Goal: Task Accomplishment & Management: Complete application form

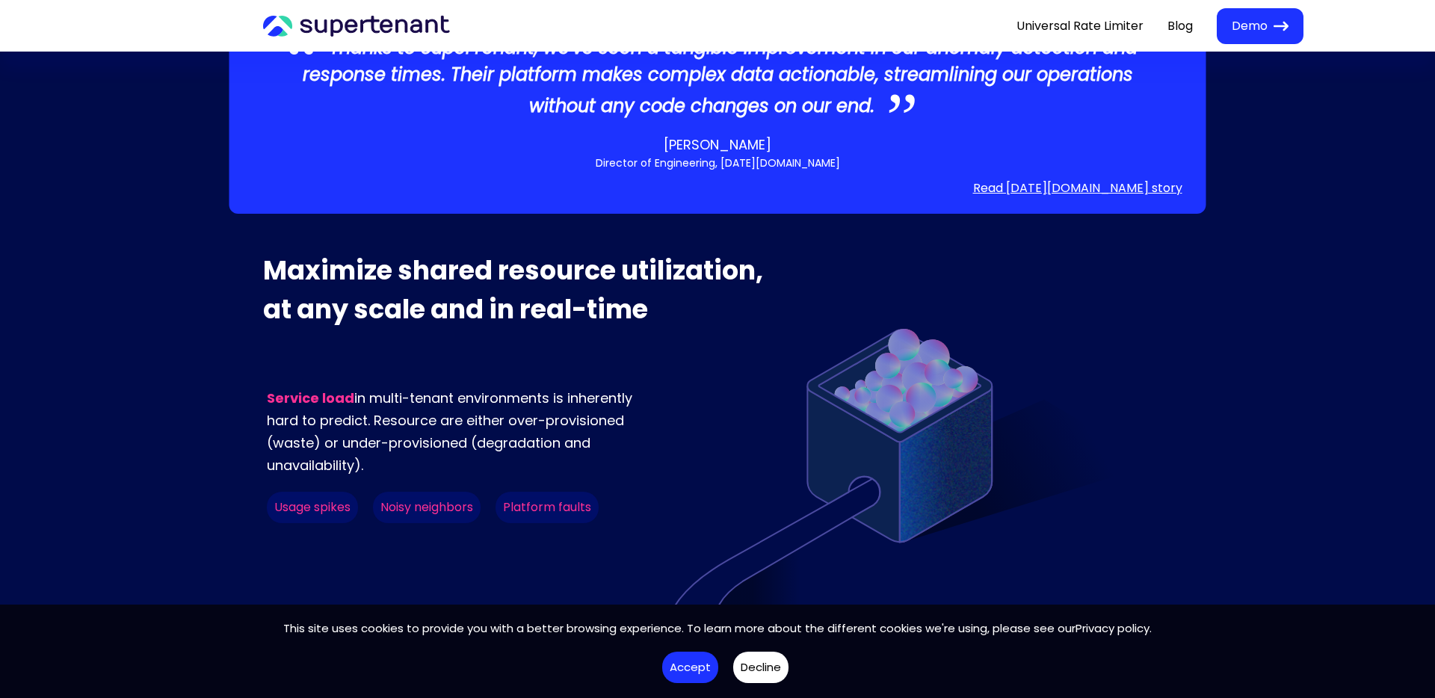
scroll to position [715, 0]
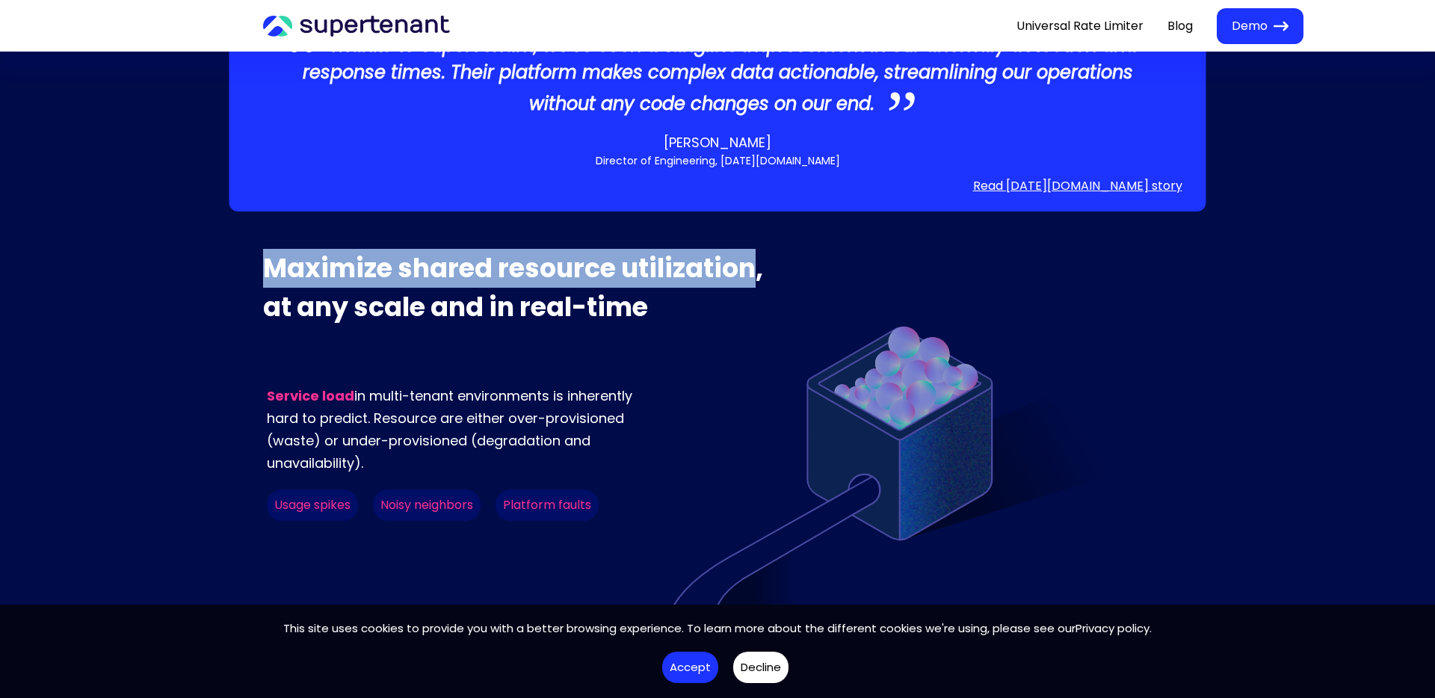
drag, startPoint x: 756, startPoint y: 215, endPoint x: 232, endPoint y: 220, distance: 523.9
click at [232, 249] on div "Maximize shared resource utilization, at any scale and in real-time Thanks to S…" at bounding box center [717, 657] width 1435 height 816
click at [264, 249] on p "Maximize shared resource utilization, at any scale and in real-time" at bounding box center [524, 288] width 523 height 78
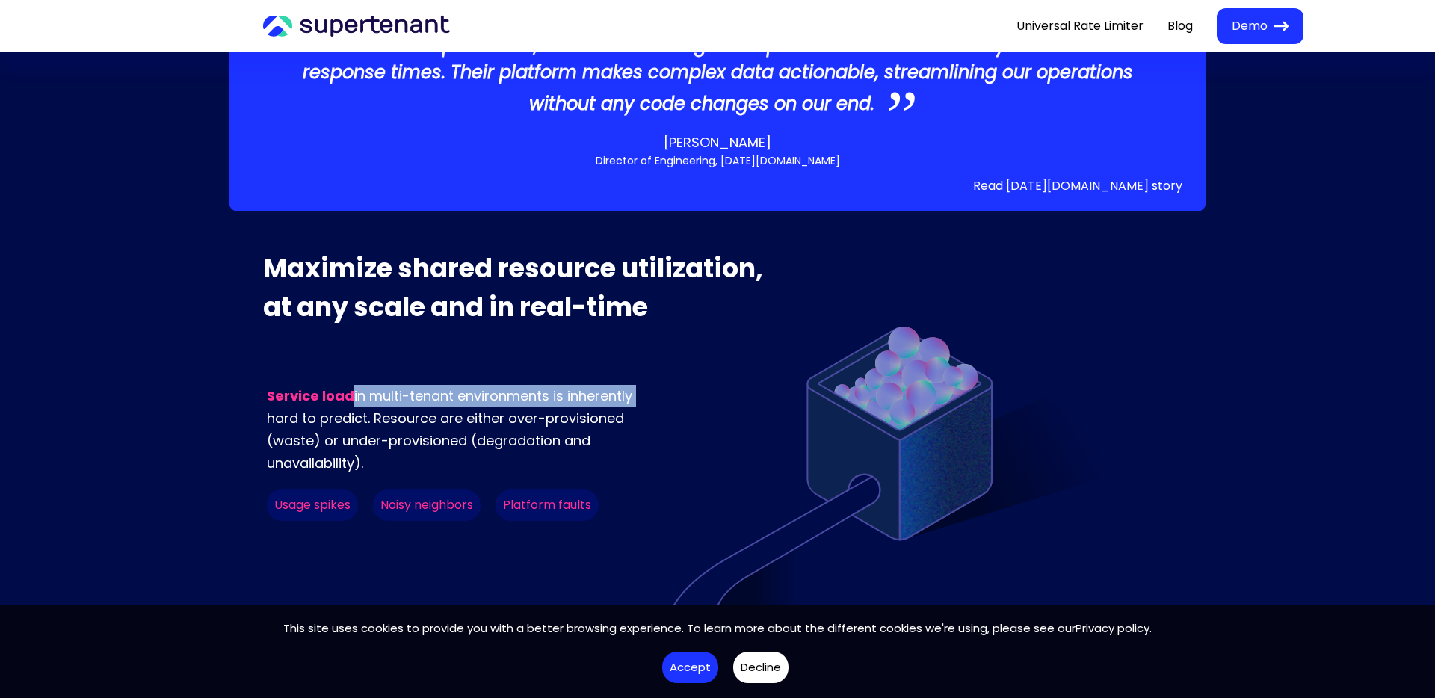
drag, startPoint x: 352, startPoint y: 342, endPoint x: 650, endPoint y: 351, distance: 298.3
click at [650, 385] on p "Service load in multi-tenant environments is inherently hard to predict. Resour…" at bounding box center [461, 430] width 389 height 90
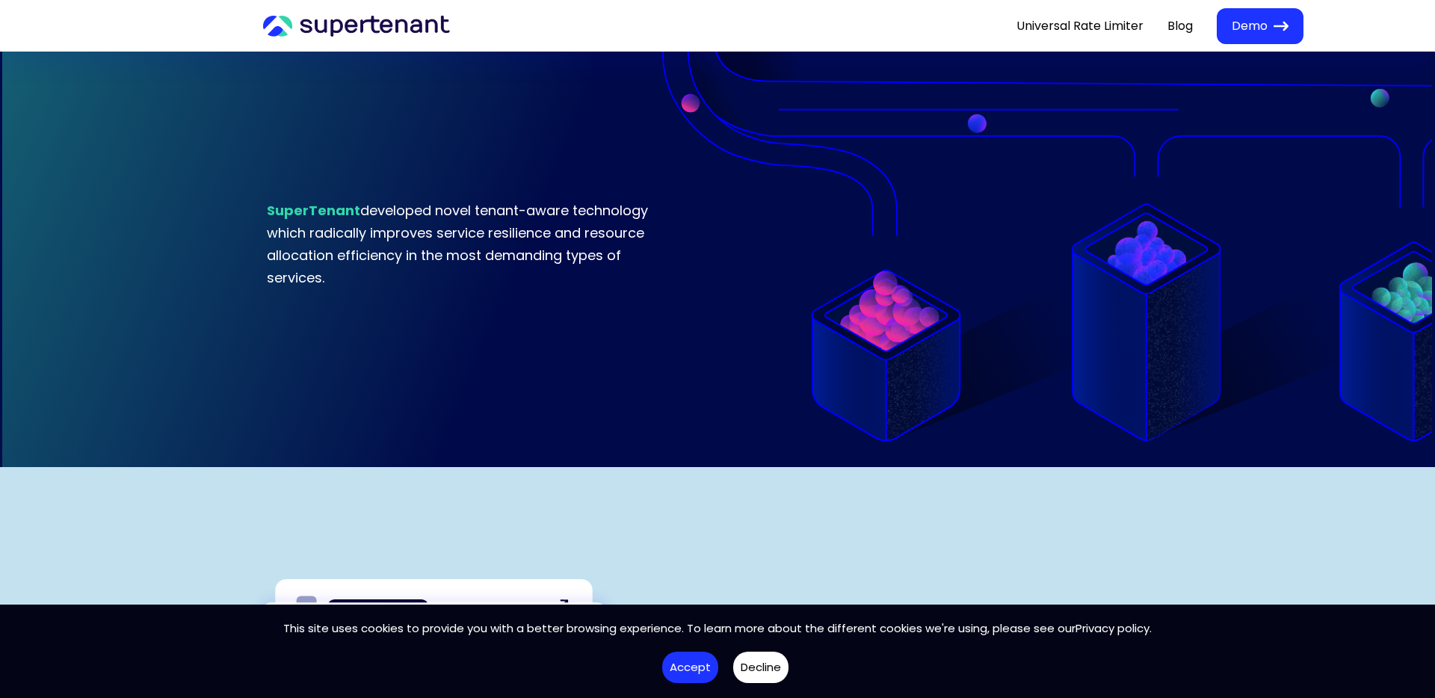
scroll to position [1317, 0]
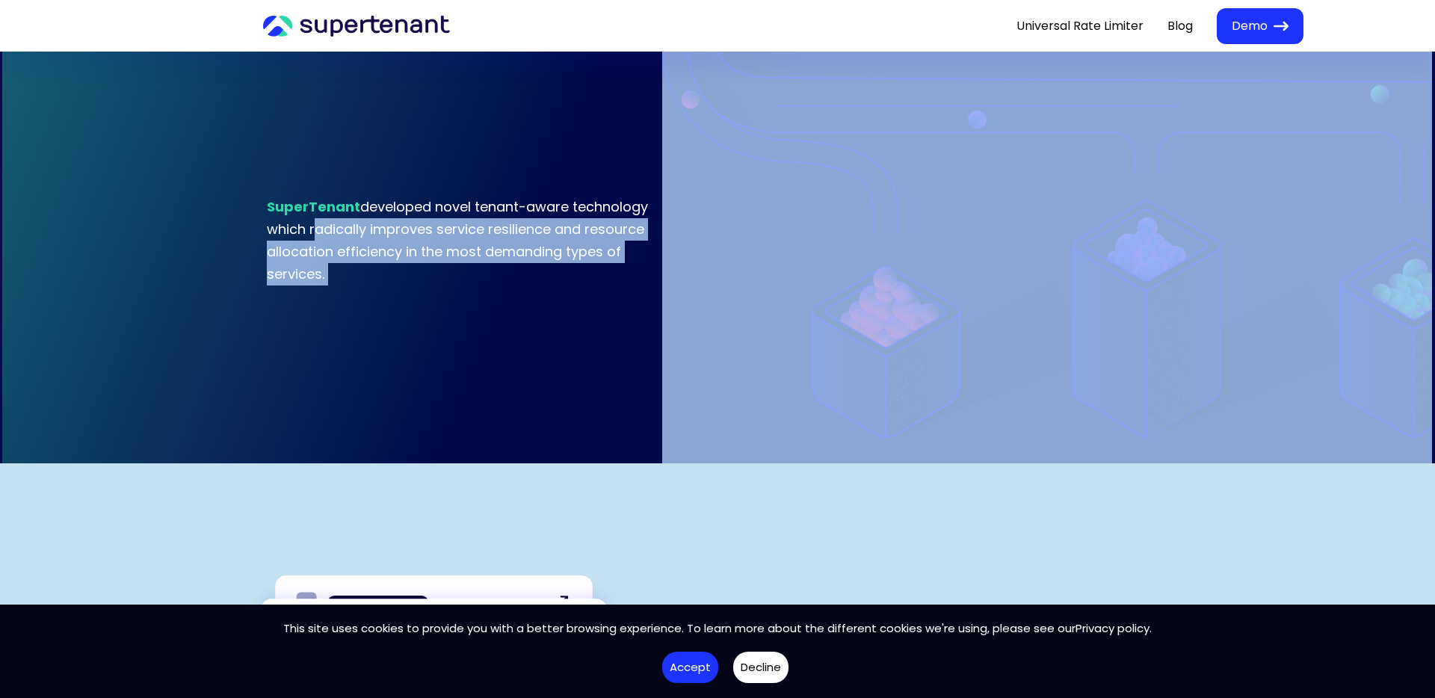
drag, startPoint x: 312, startPoint y: 177, endPoint x: 681, endPoint y: 192, distance: 369.5
click at [681, 192] on div "Service load in multi-tenant environments is inherently hard to predict. Resour…" at bounding box center [849, 94] width 1172 height 738
click at [681, 192] on img at bounding box center [1047, 94] width 770 height 738
click at [513, 196] on p "SuperTenant developed novel tenant-aware technology which radically improves se…" at bounding box center [461, 241] width 389 height 90
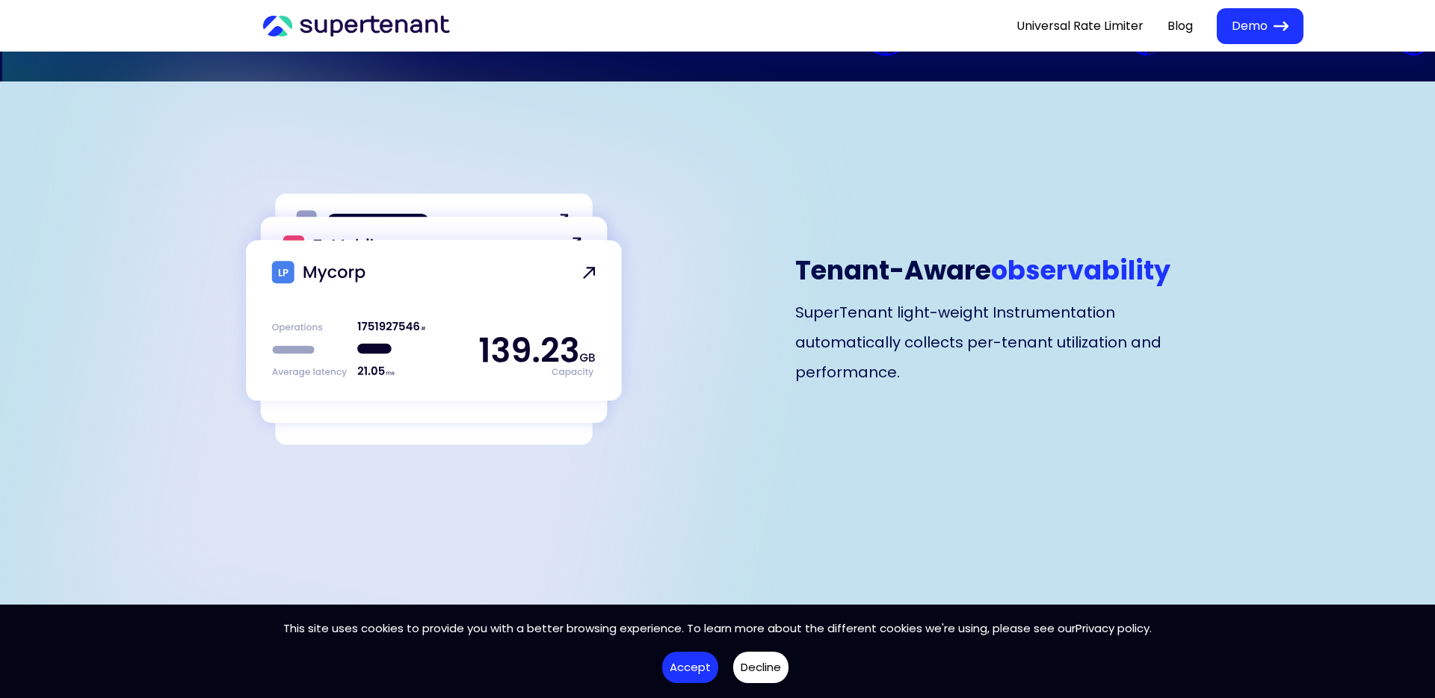
scroll to position [1700, 0]
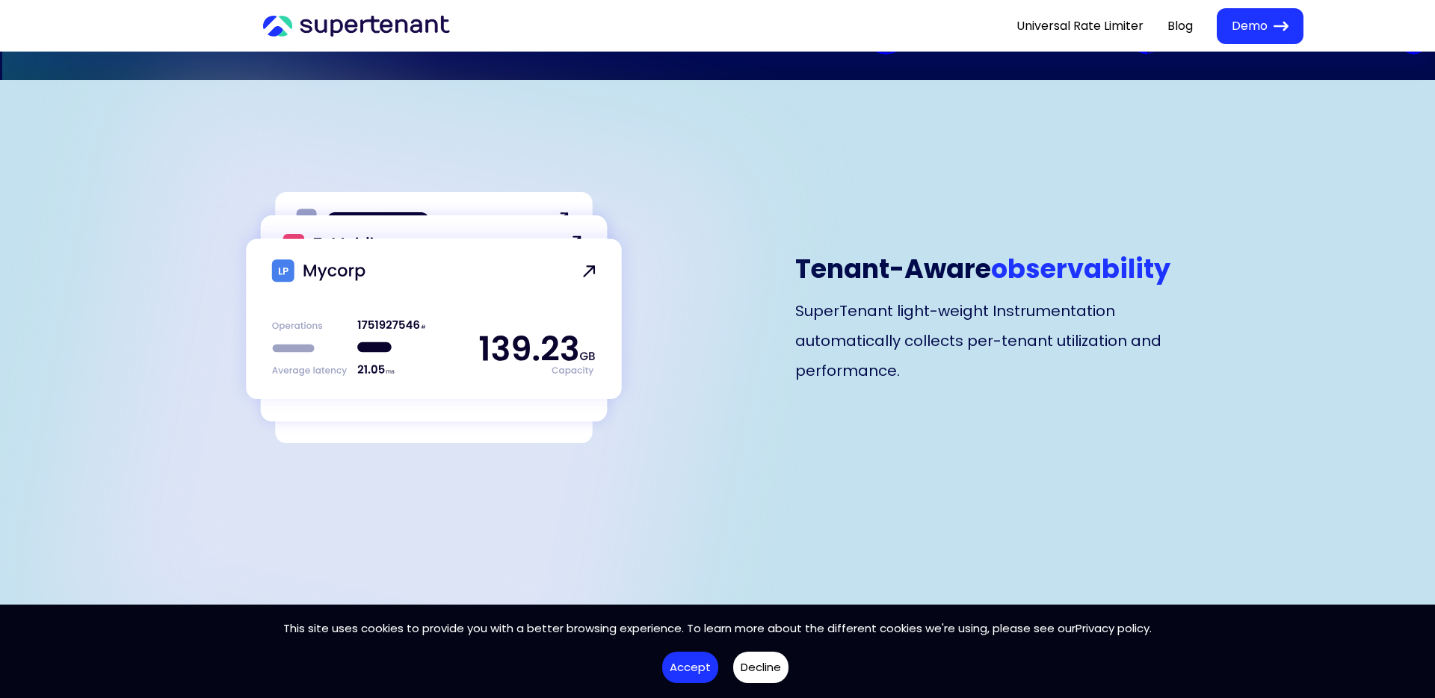
click at [843, 308] on p "SuperTenant light-weight Instrumentation automatically collects per-tenant util…" at bounding box center [1000, 341] width 411 height 90
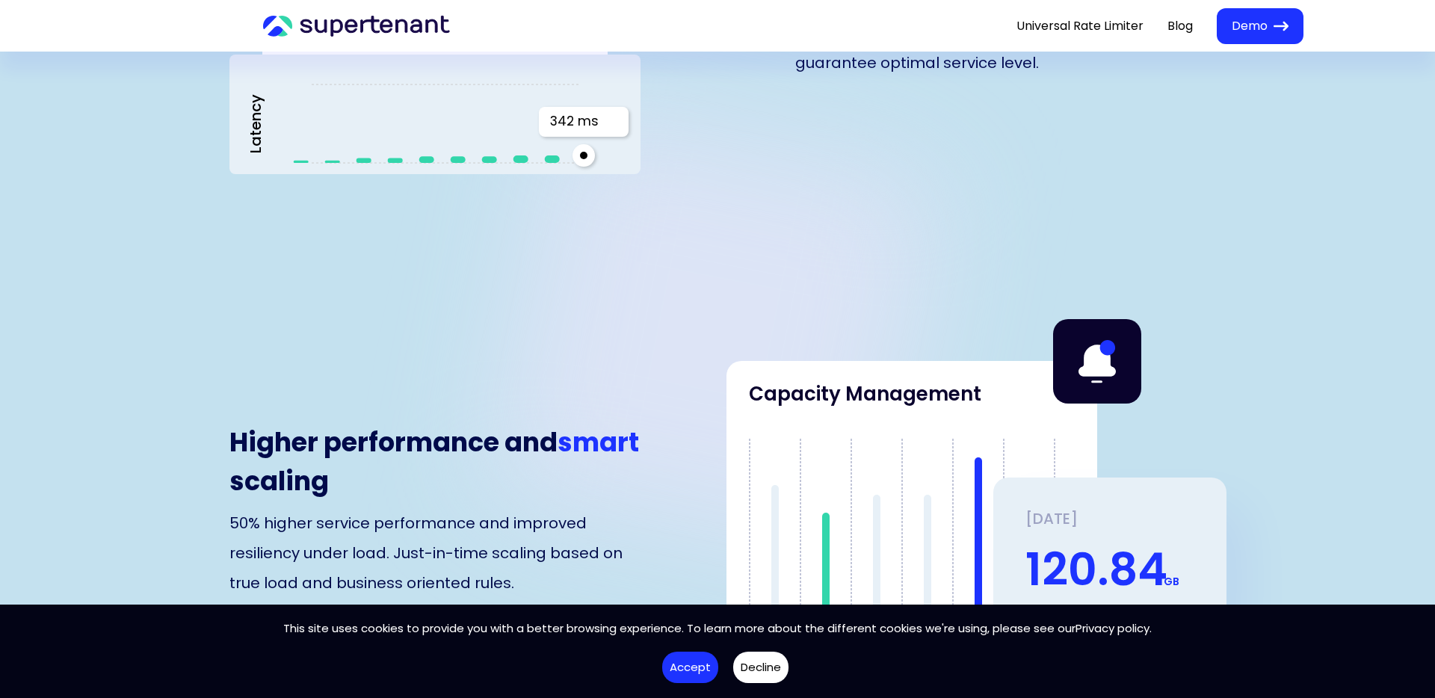
scroll to position [2911, 0]
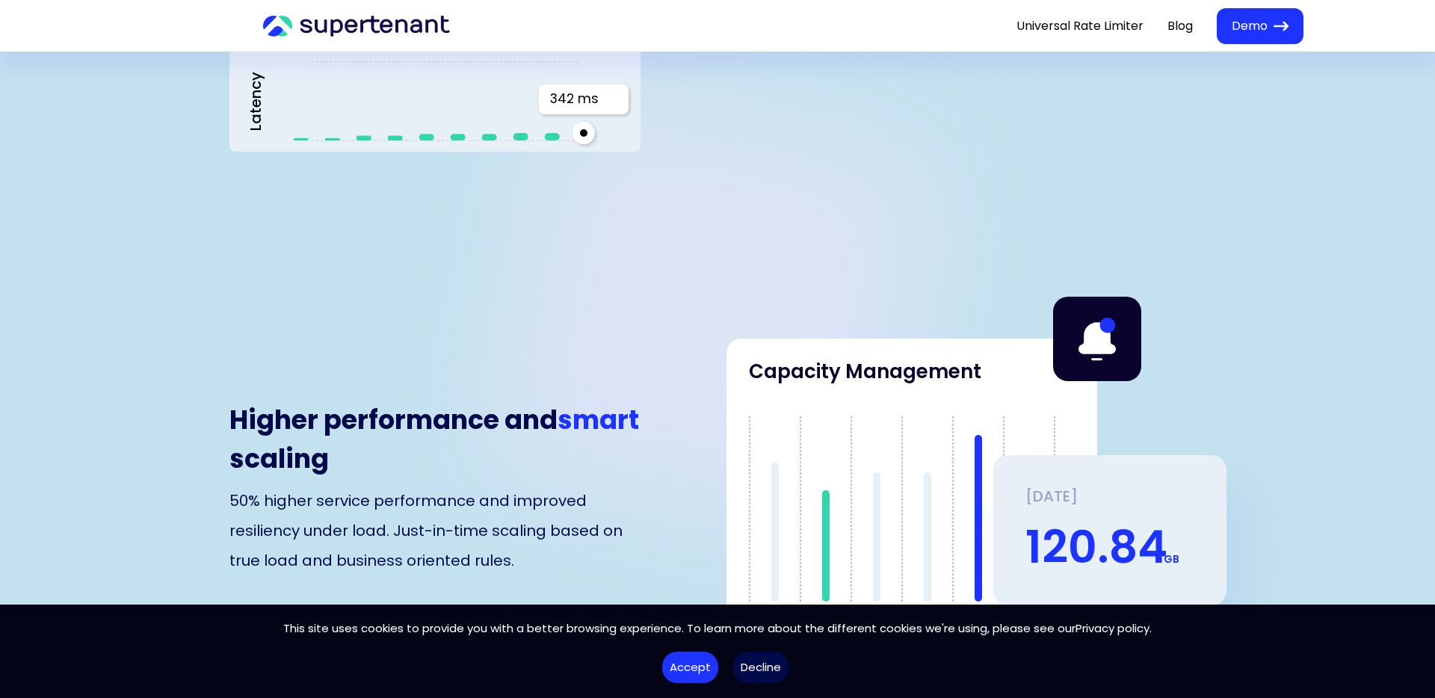
click at [774, 665] on button "Decline" at bounding box center [760, 668] width 55 height 32
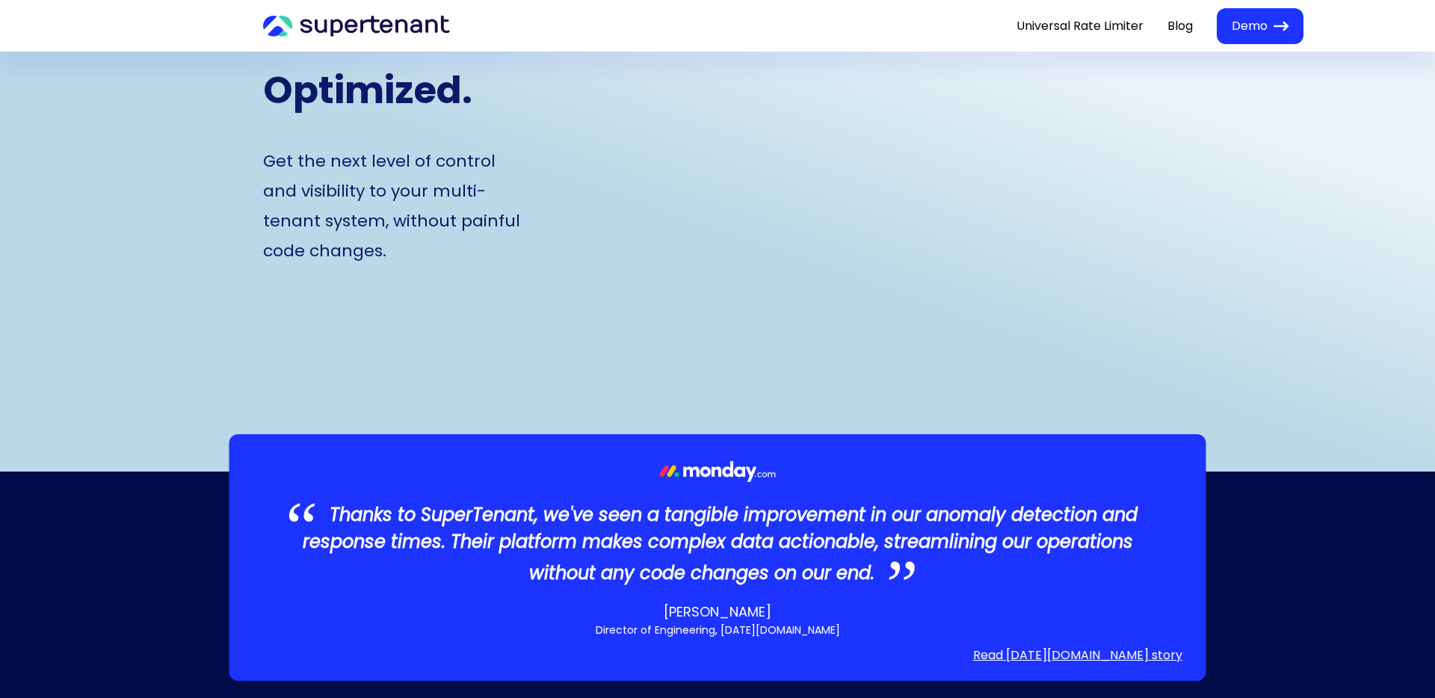
scroll to position [0, 0]
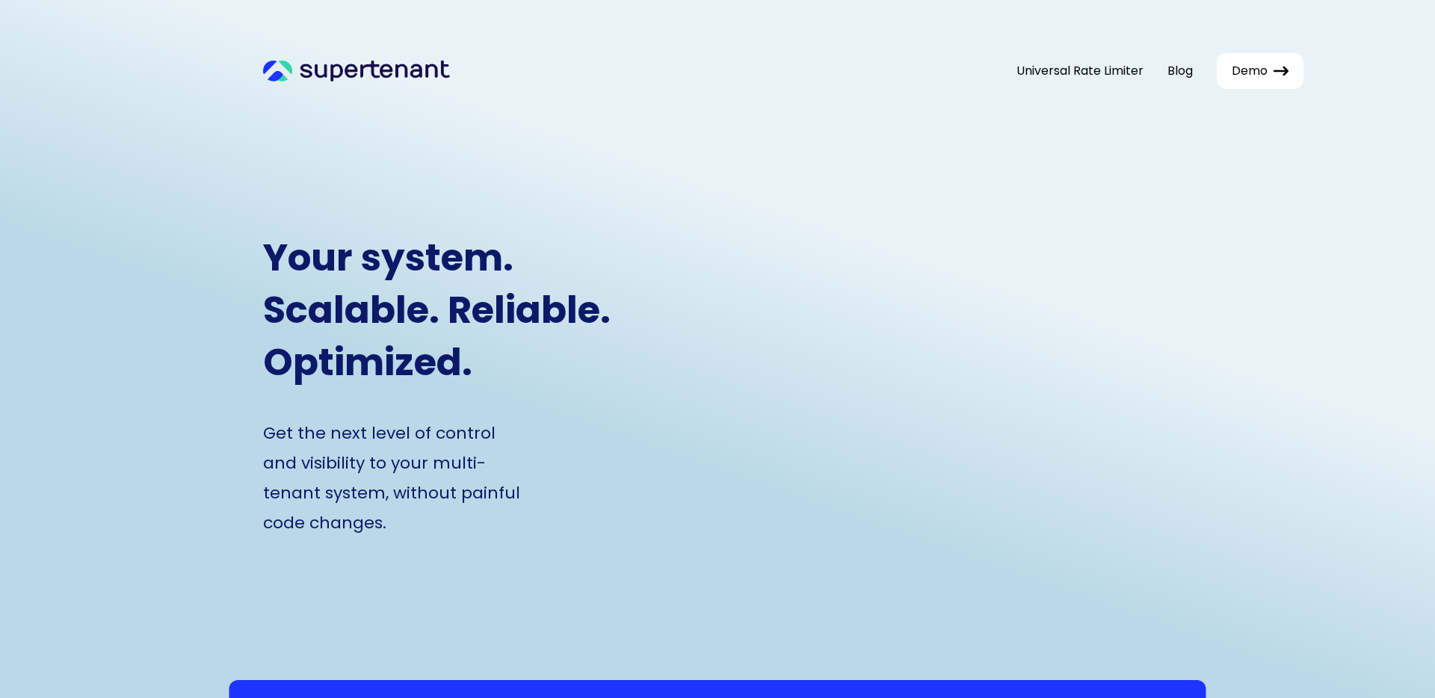
click at [1268, 72] on button "Demo" at bounding box center [1260, 71] width 87 height 36
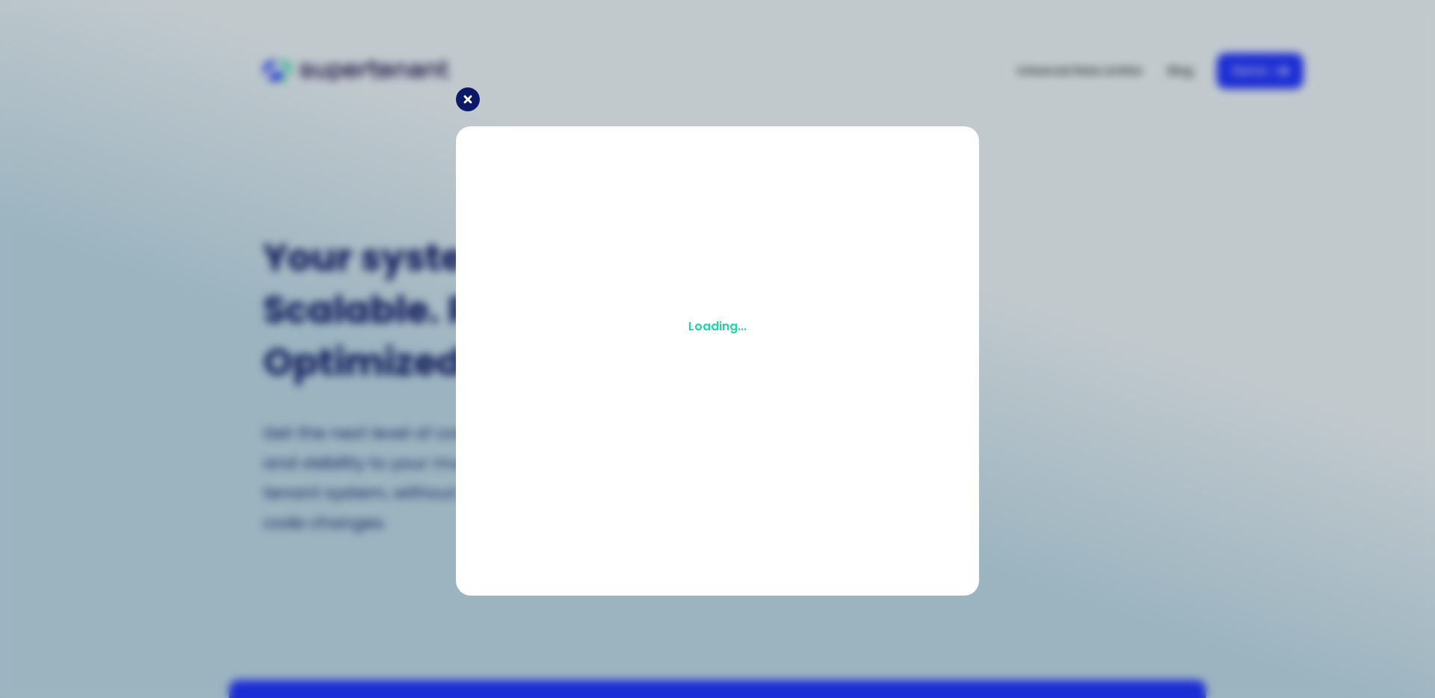
click at [470, 101] on icon at bounding box center [468, 99] width 24 height 24
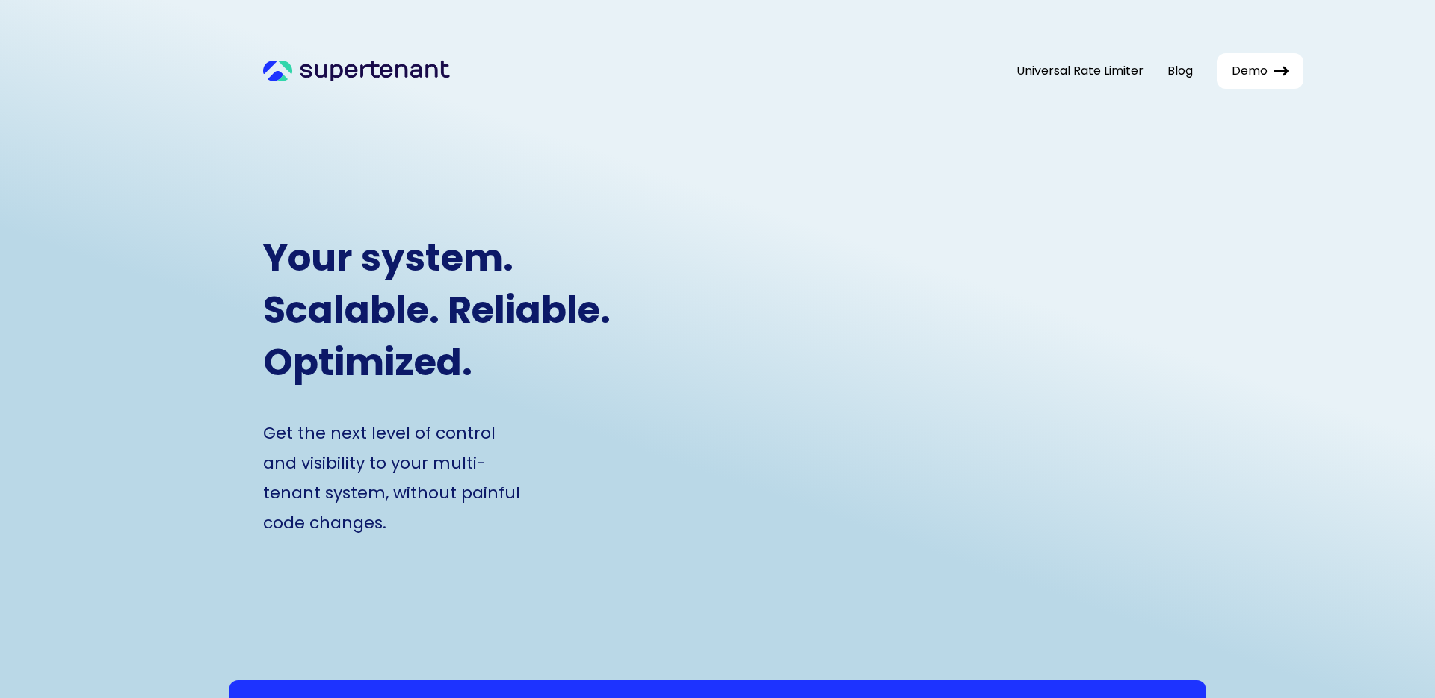
click at [1265, 70] on span "Demo" at bounding box center [1250, 71] width 36 height 18
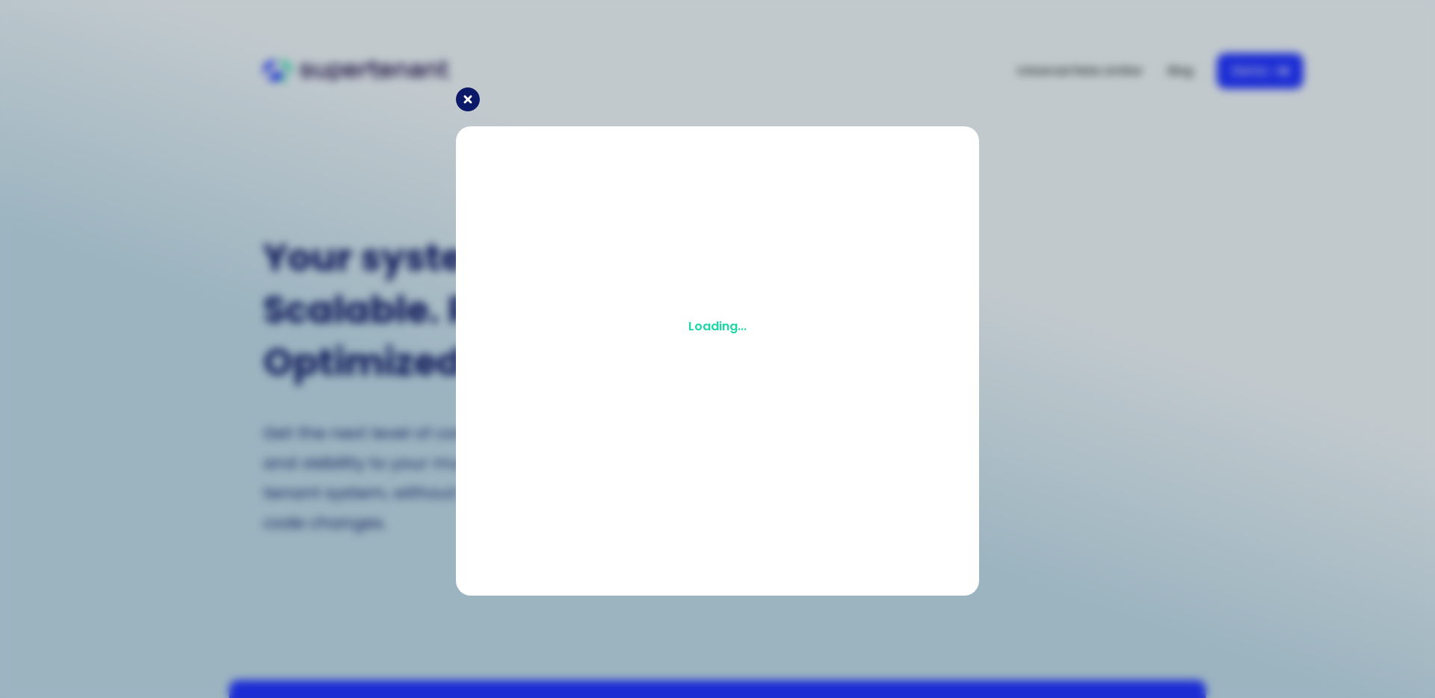
click at [673, 330] on div "Loading..." at bounding box center [717, 326] width 493 height 371
click at [468, 102] on icon at bounding box center [468, 99] width 24 height 24
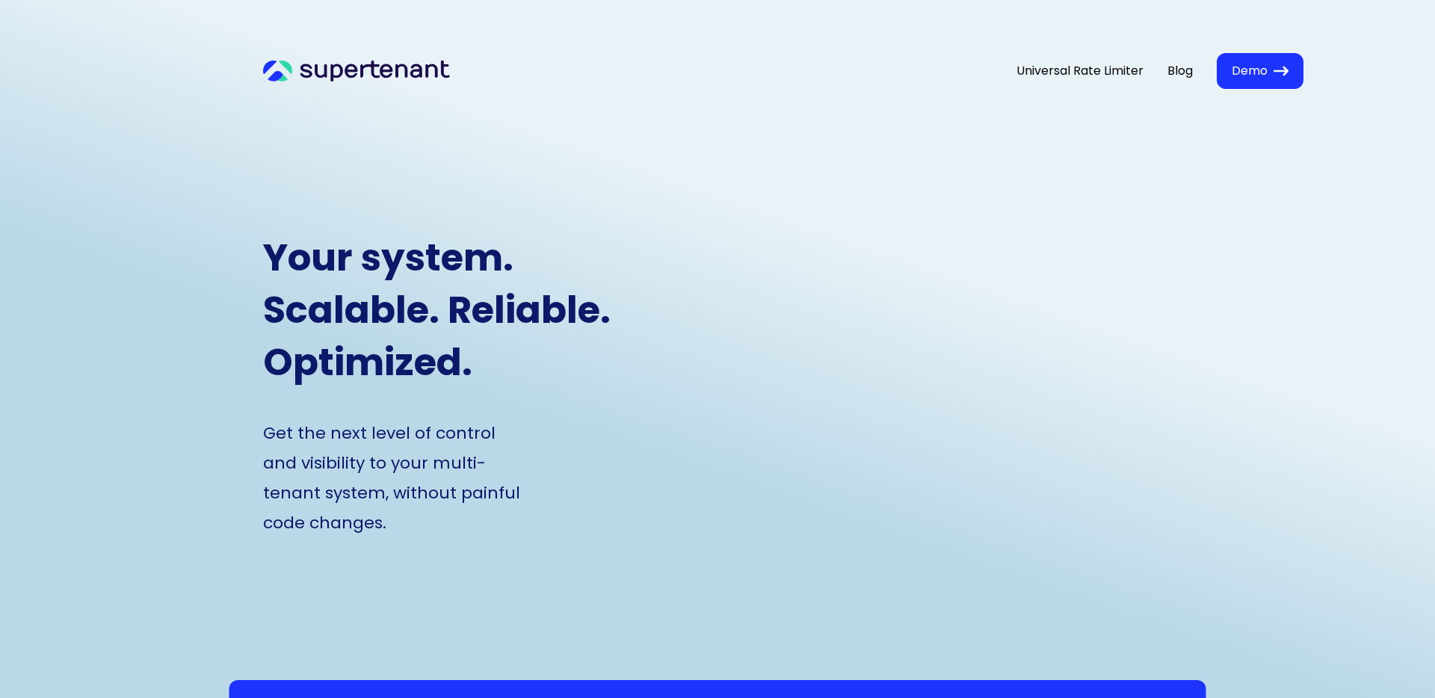
click at [363, 71] on icon at bounding box center [356, 71] width 187 height 22
click at [1249, 64] on span "Demo" at bounding box center [1250, 71] width 36 height 18
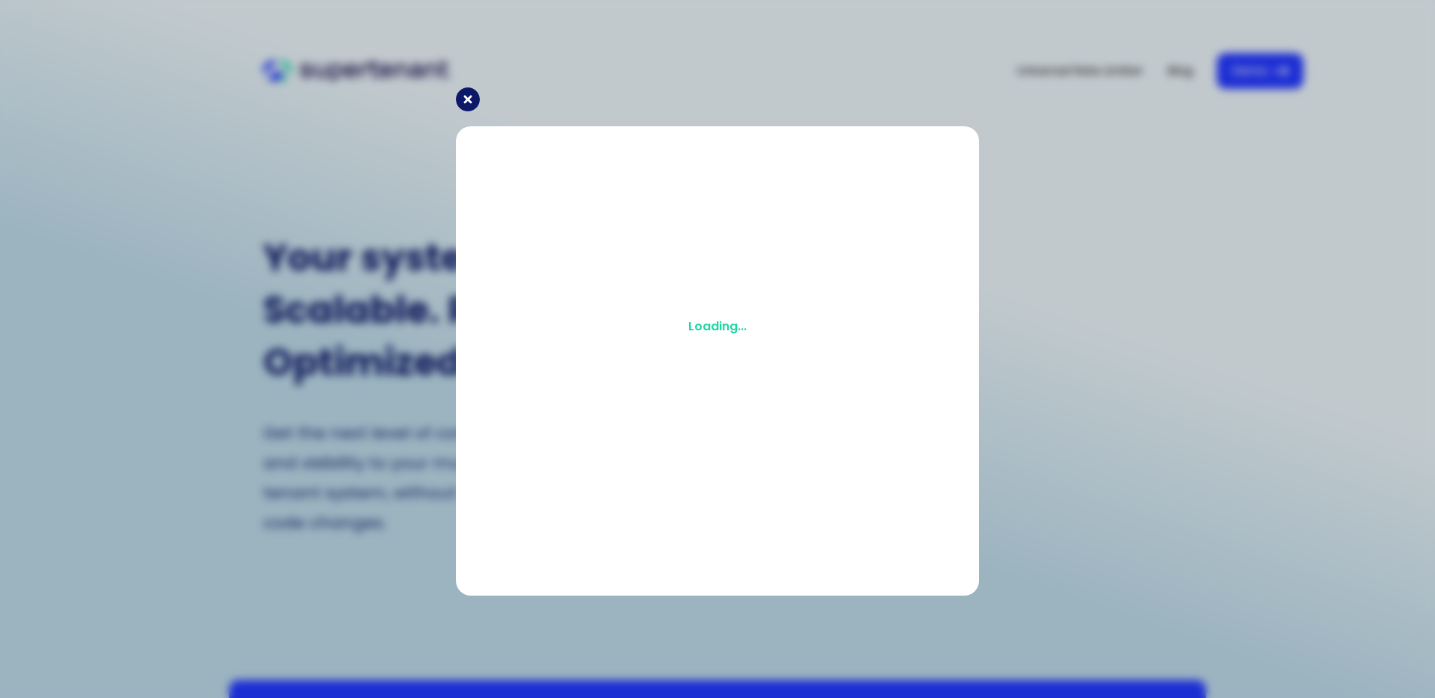
click at [466, 105] on icon at bounding box center [468, 99] width 24 height 24
